Goal: Task Accomplishment & Management: Use online tool/utility

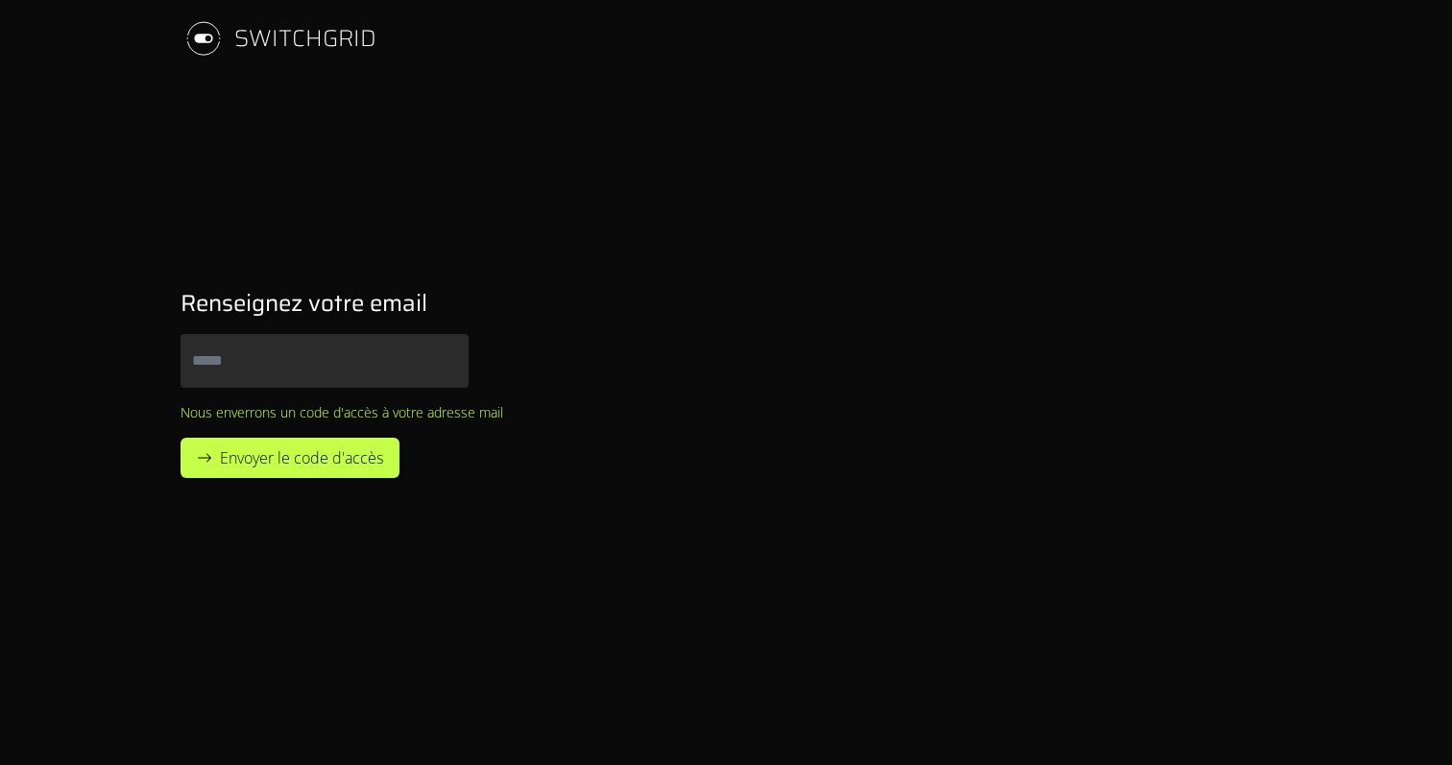
click at [255, 370] on input "Email" at bounding box center [325, 361] width 288 height 54
type input "*"
type input "**********"
click at [181, 438] on button "Envoyer le code d'accès" at bounding box center [290, 458] width 219 height 40
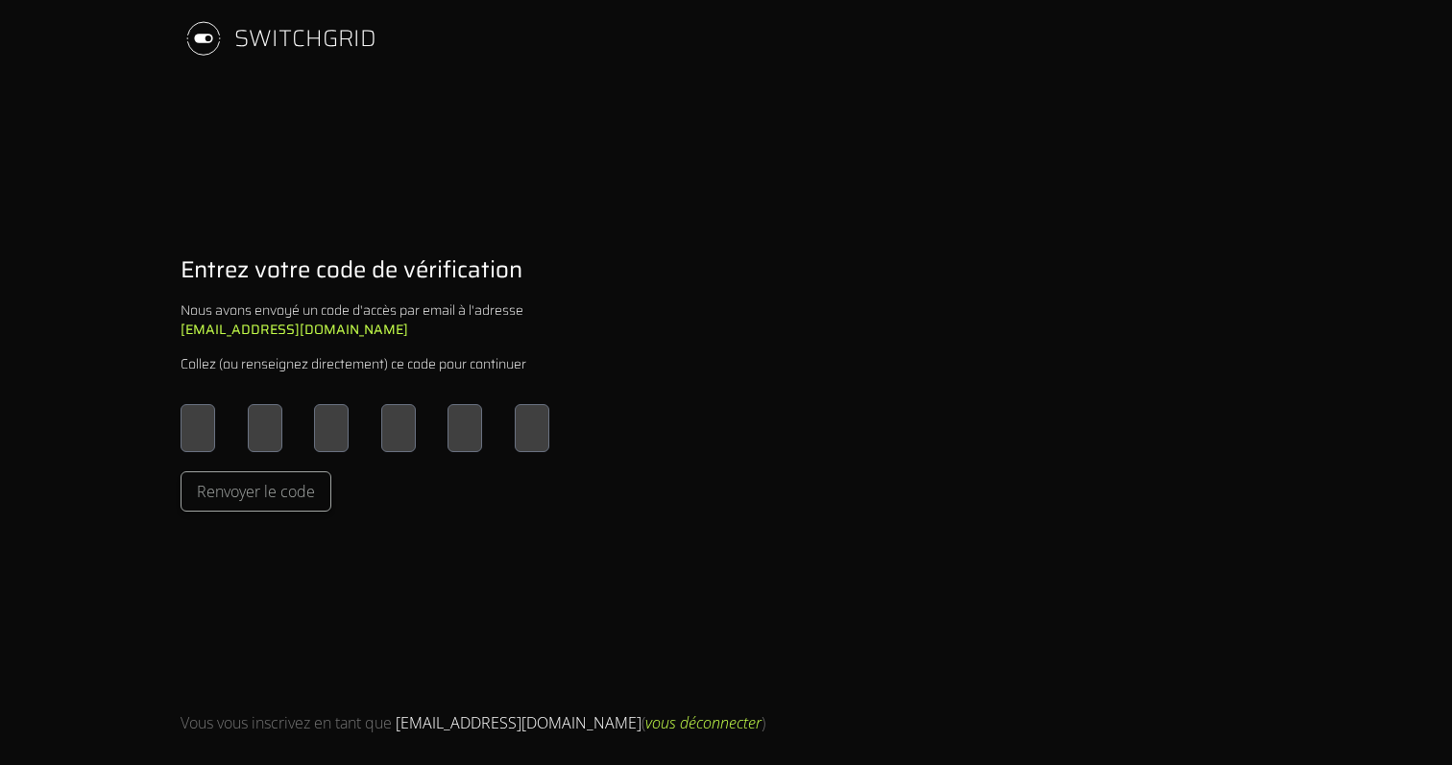
click at [196, 443] on input "Please enter OTP character 1" at bounding box center [198, 428] width 35 height 48
type input "*"
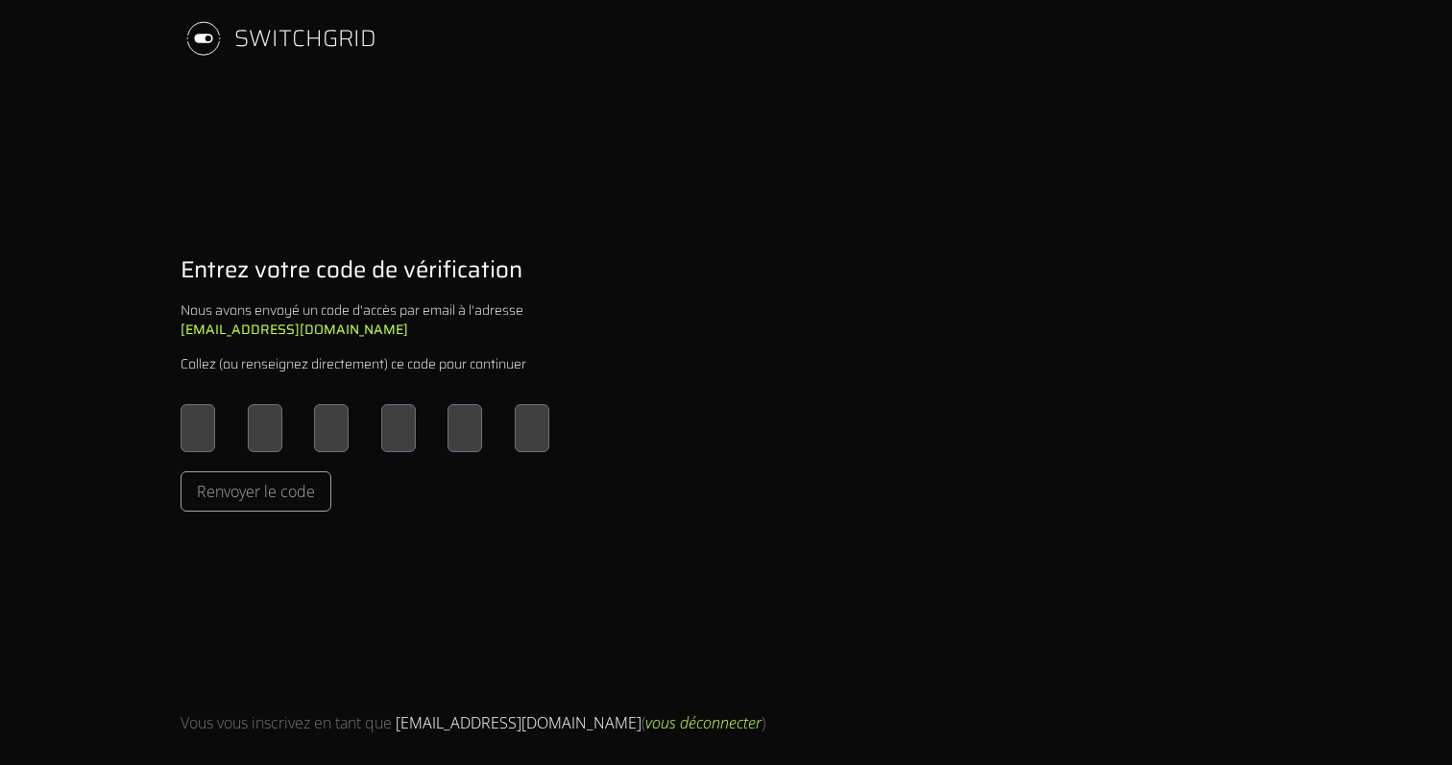
type input "*"
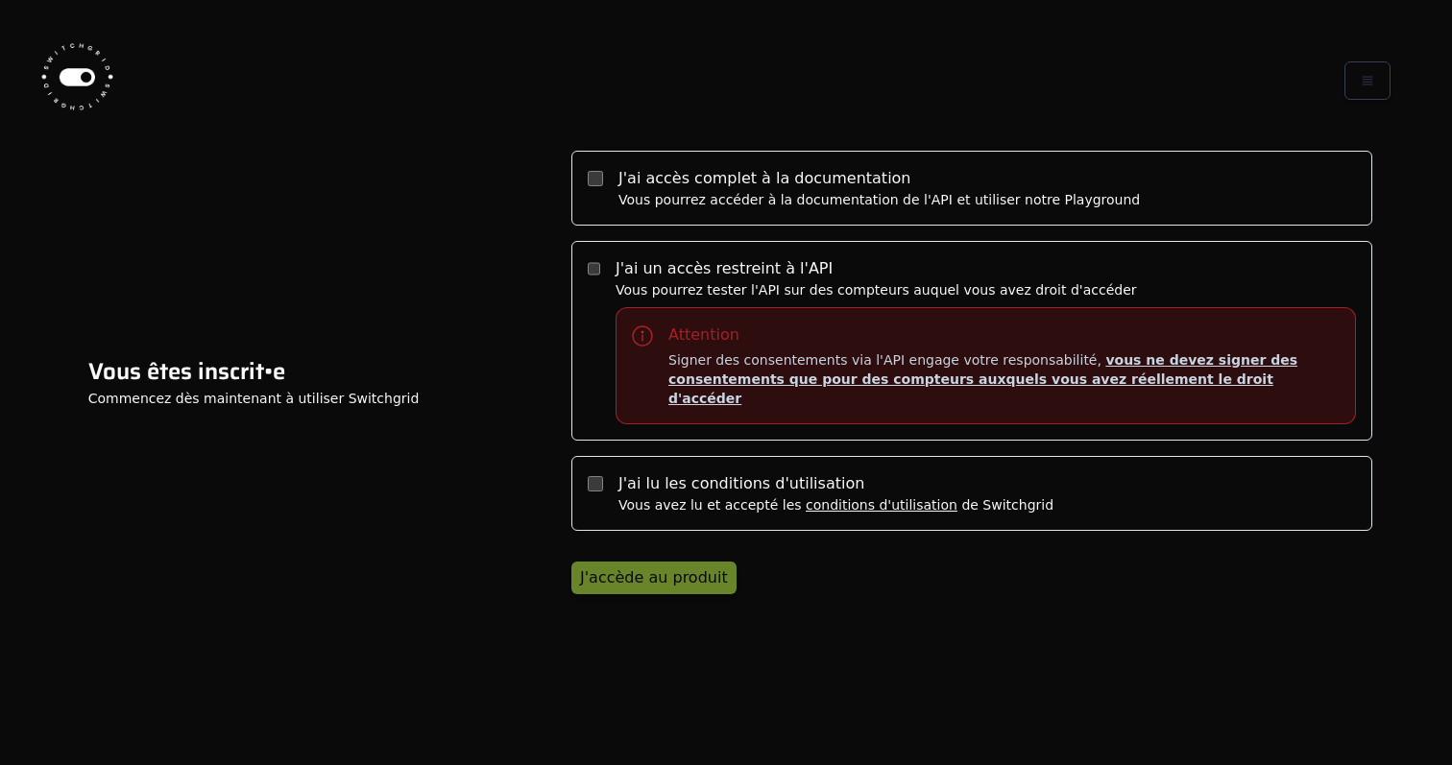
click at [591, 200] on label "J'ai accès complet à la documentation Vous pourrez accéder à la documentation d…" at bounding box center [971, 188] width 801 height 75
click at [585, 466] on label "J'ai lu les conditions d'utilisation Vous avez lu et accepté les conditions d'u…" at bounding box center [971, 493] width 801 height 75
click at [657, 567] on div "J'accède au produit" at bounding box center [654, 578] width 148 height 23
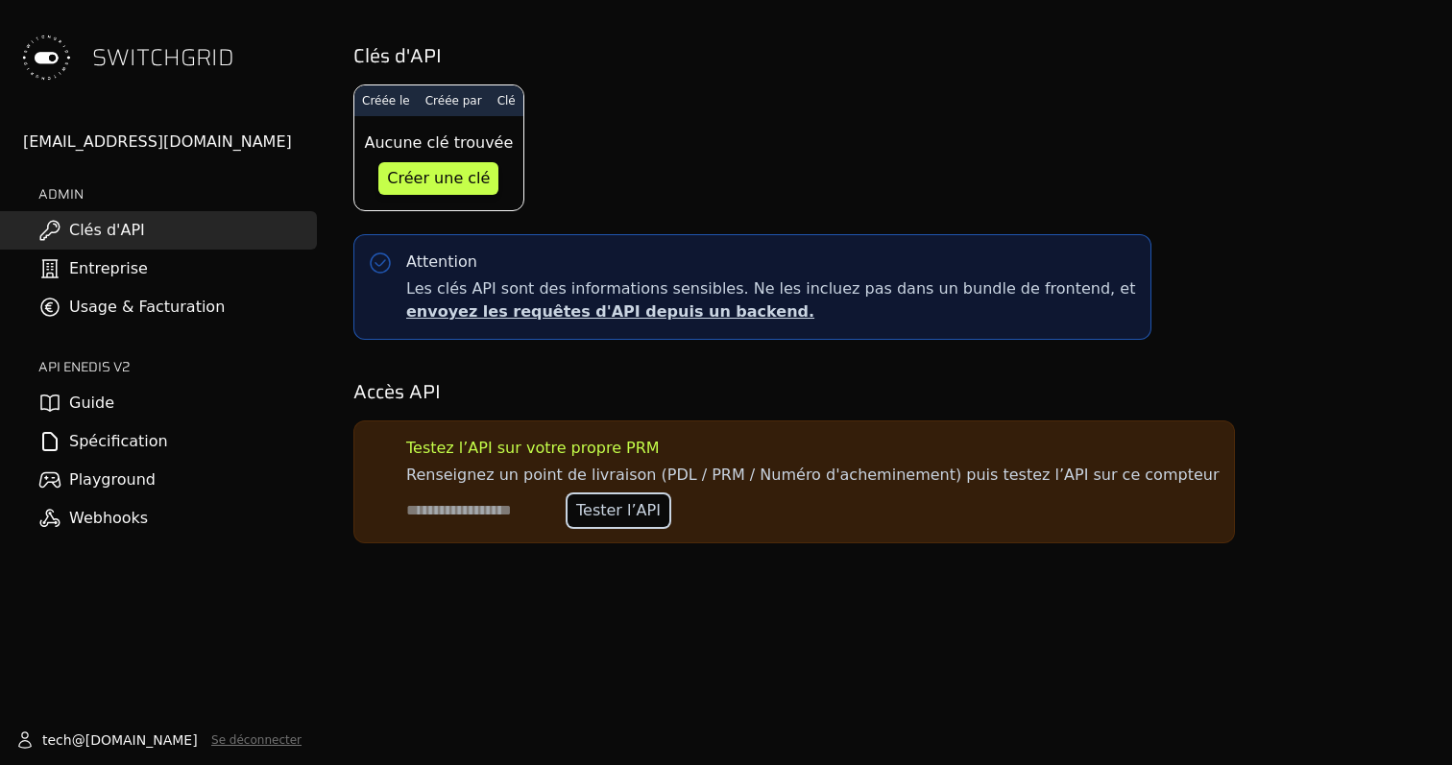
click at [619, 515] on div "Tester l’API" at bounding box center [618, 510] width 85 height 23
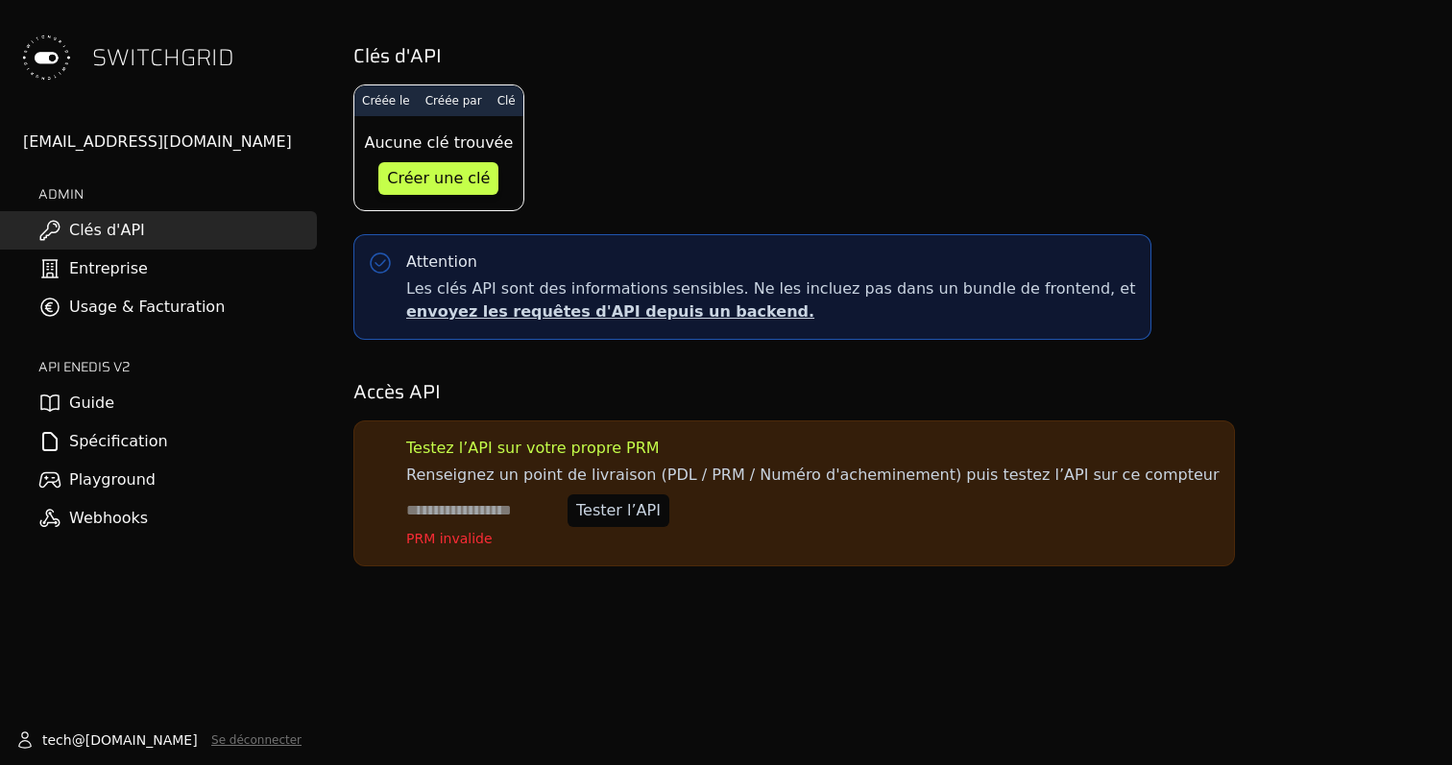
click at [490, 506] on input at bounding box center [483, 511] width 154 height 33
click at [111, 404] on link "Guide" at bounding box center [158, 403] width 317 height 38
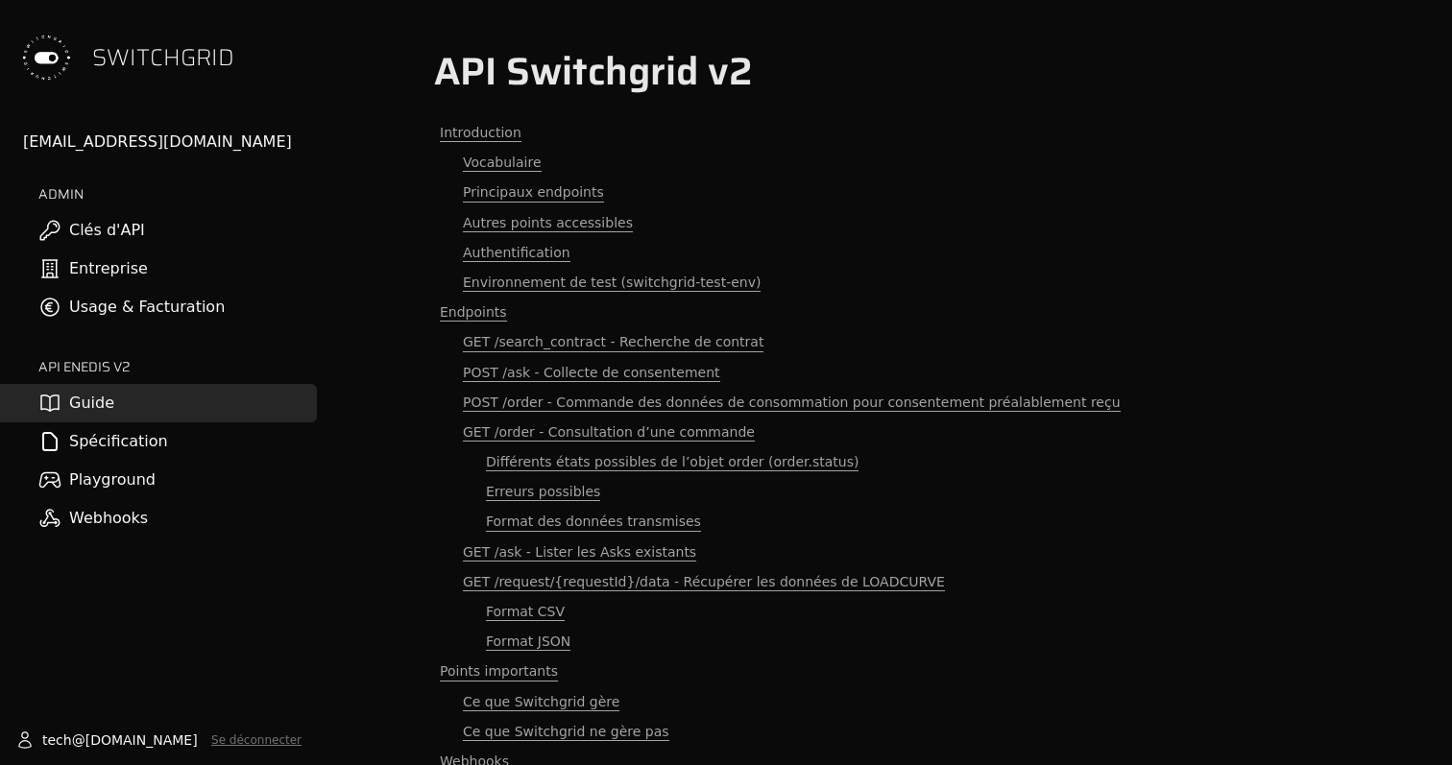
click at [132, 446] on link "Spécification" at bounding box center [158, 442] width 317 height 38
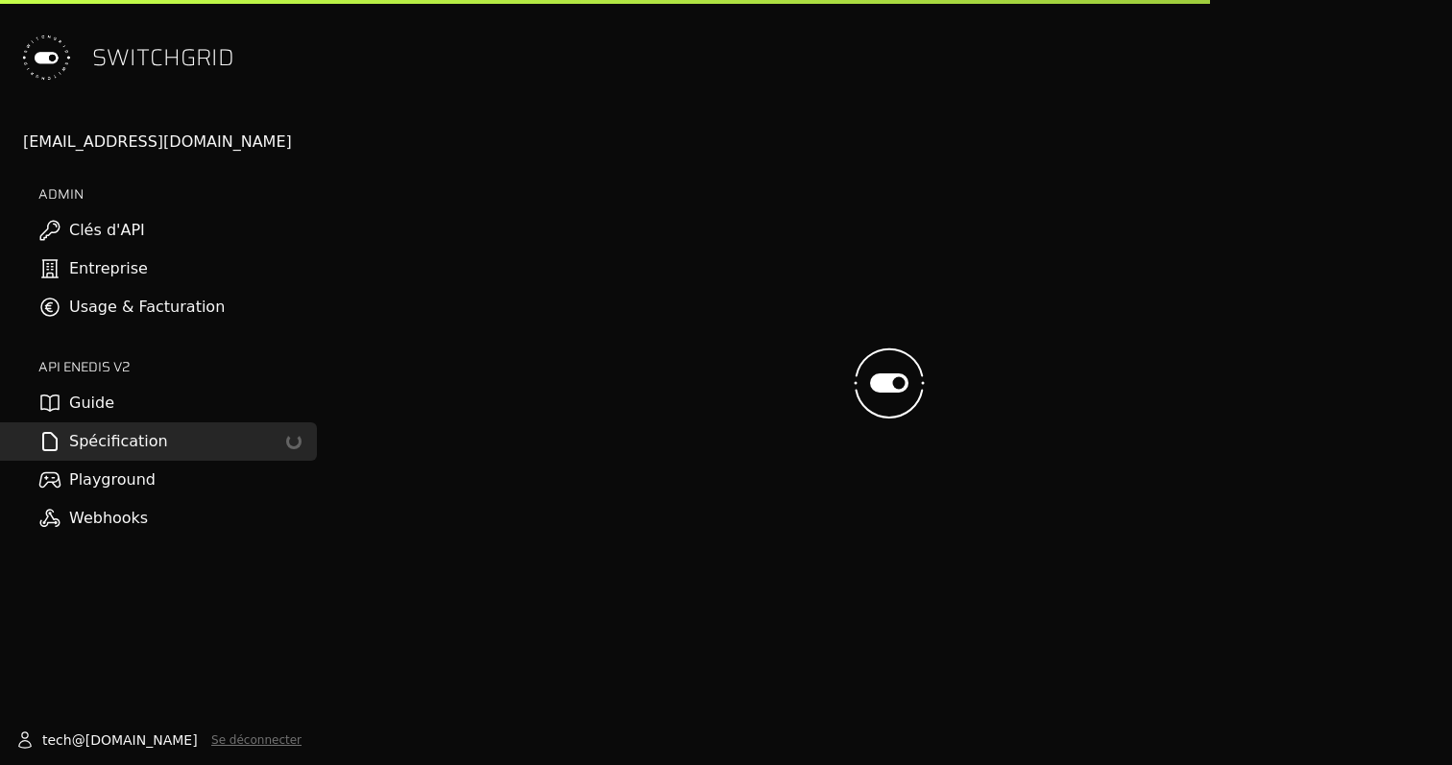
select select "**********"
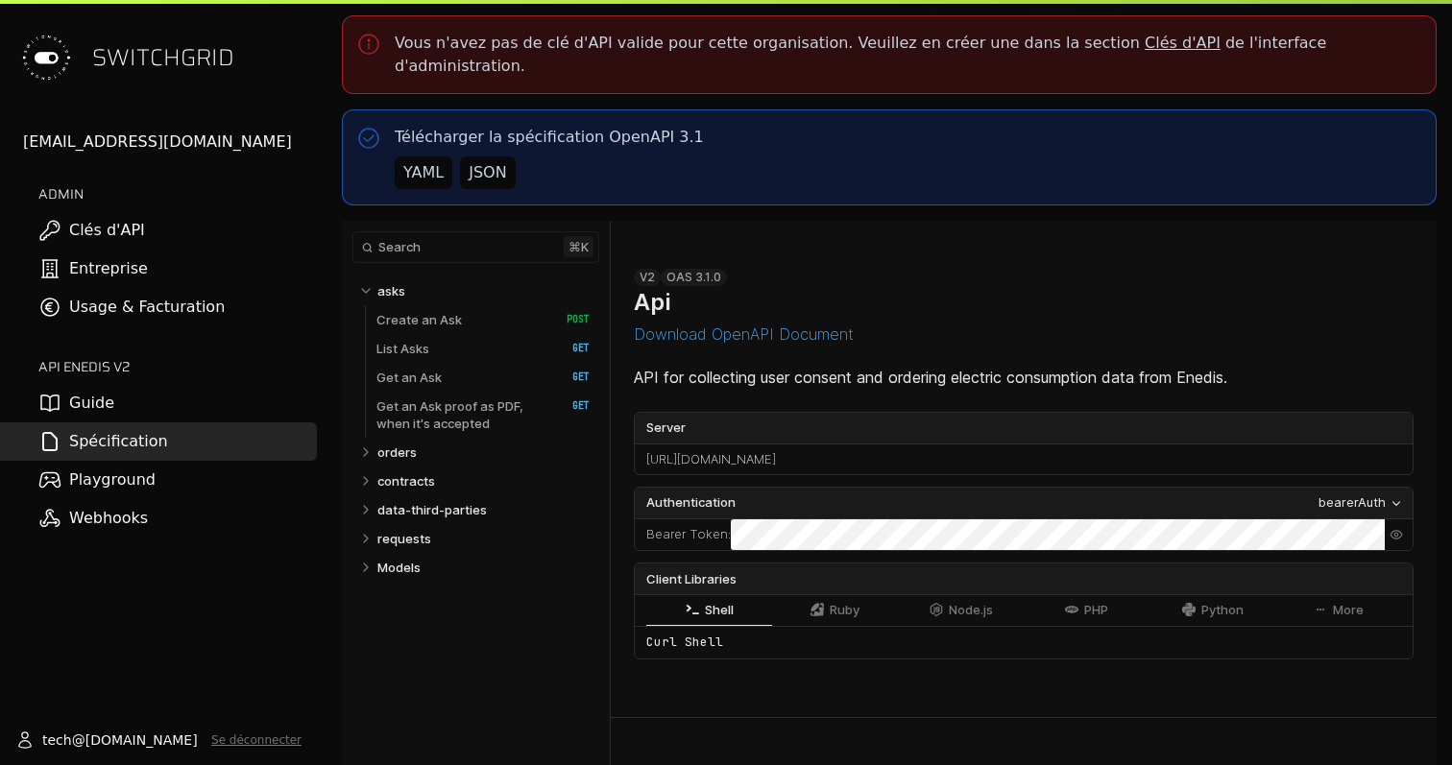
select select "**********"
click at [117, 489] on link "Playground" at bounding box center [158, 480] width 317 height 38
select select "**********"
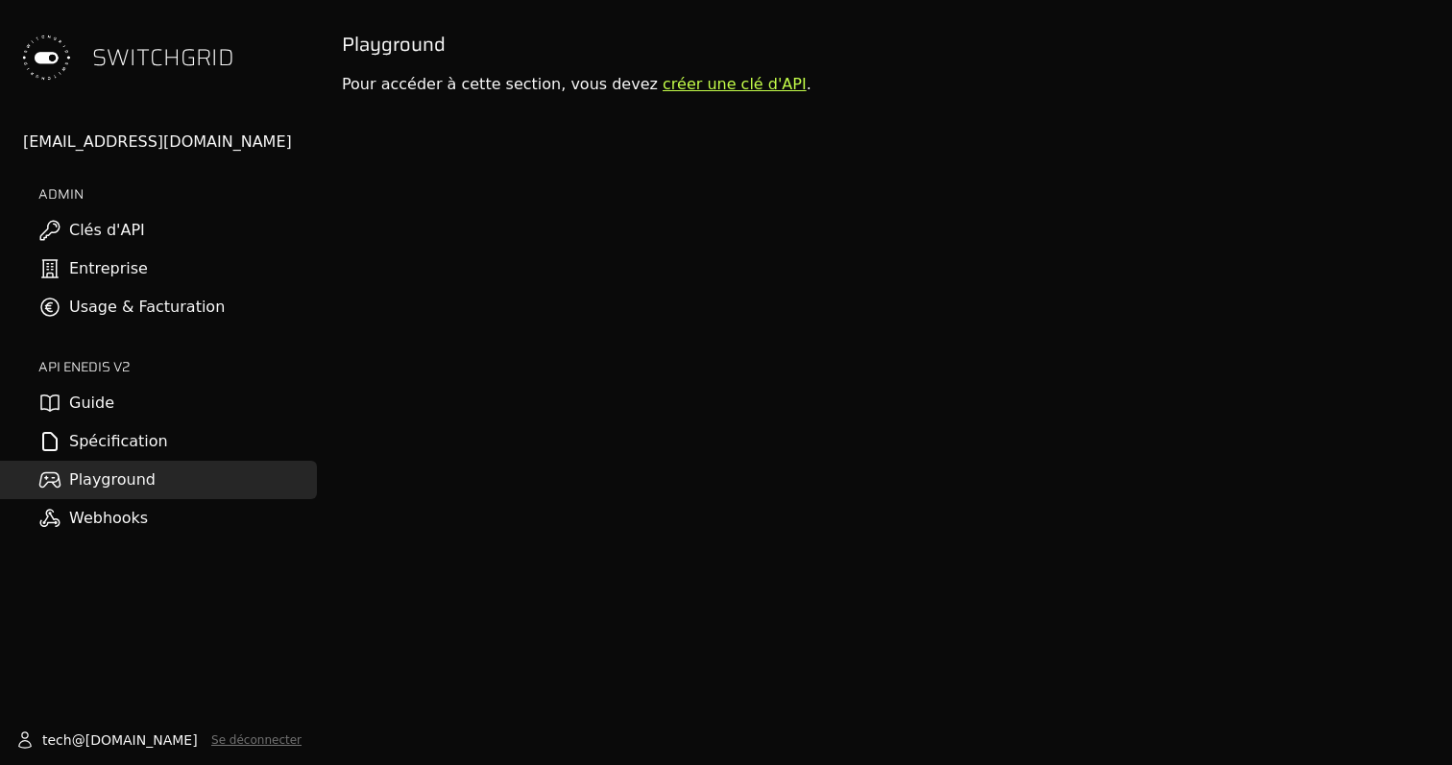
click at [691, 82] on link "créer une clé d'API" at bounding box center [735, 84] width 144 height 18
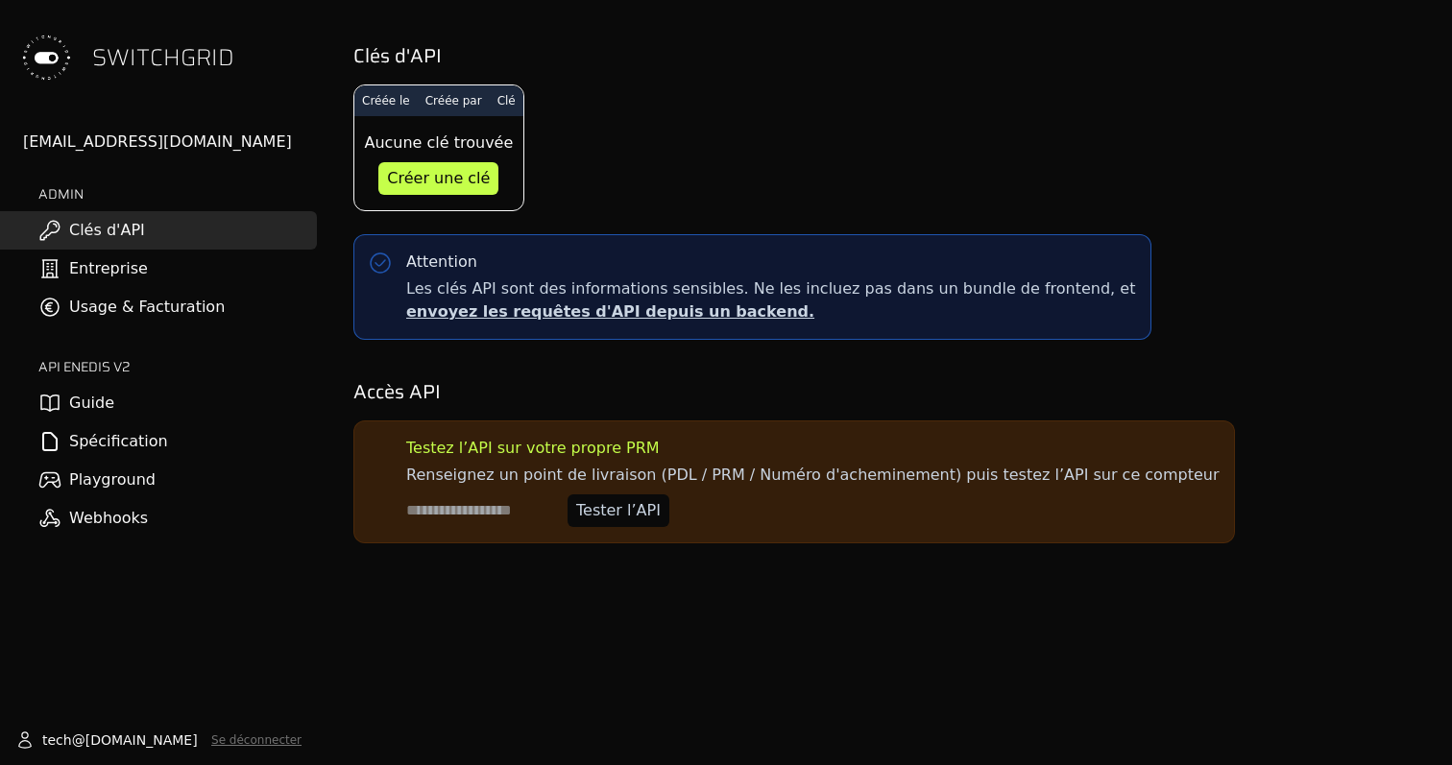
click at [428, 172] on div "Créer une clé" at bounding box center [438, 178] width 103 height 23
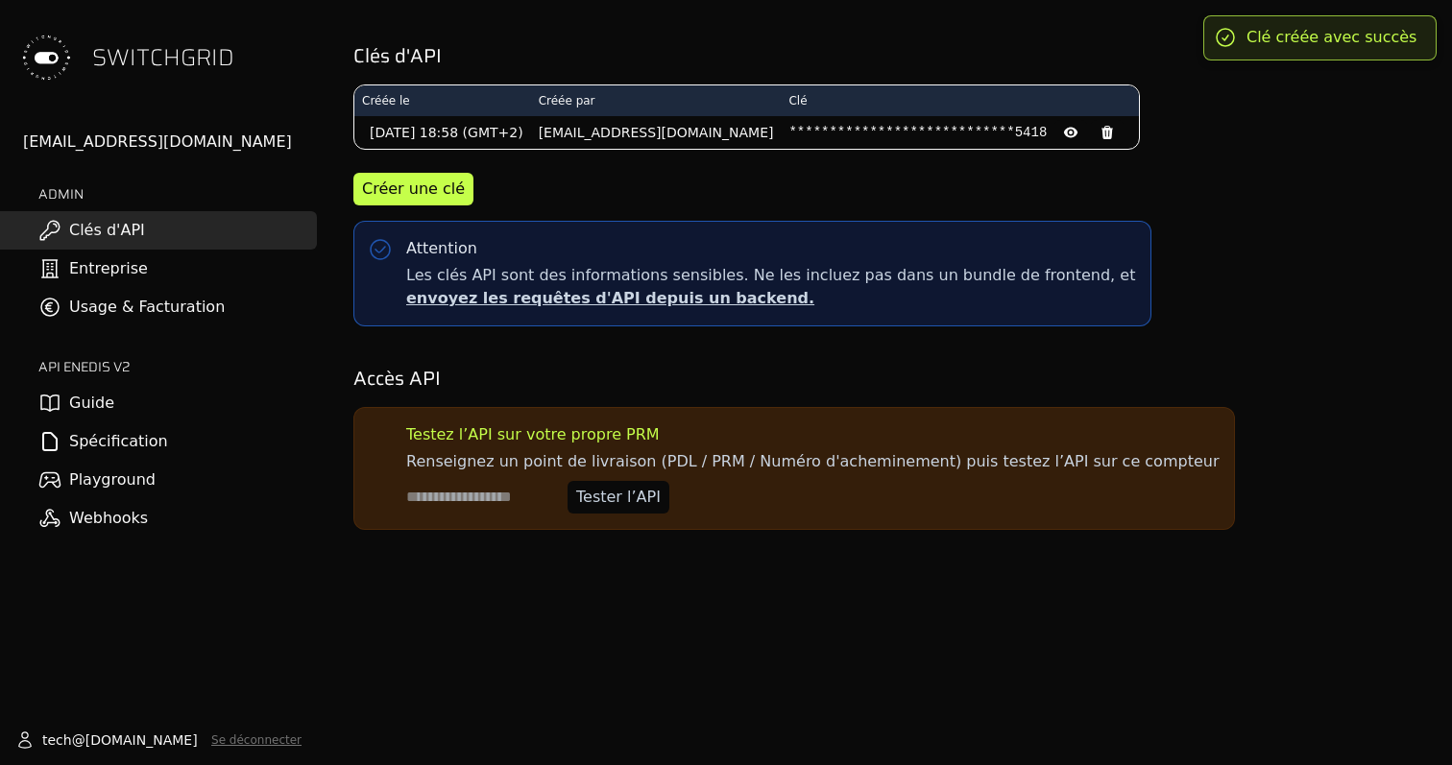
click at [104, 489] on link "Playground" at bounding box center [158, 480] width 317 height 38
